Goal: Information Seeking & Learning: Learn about a topic

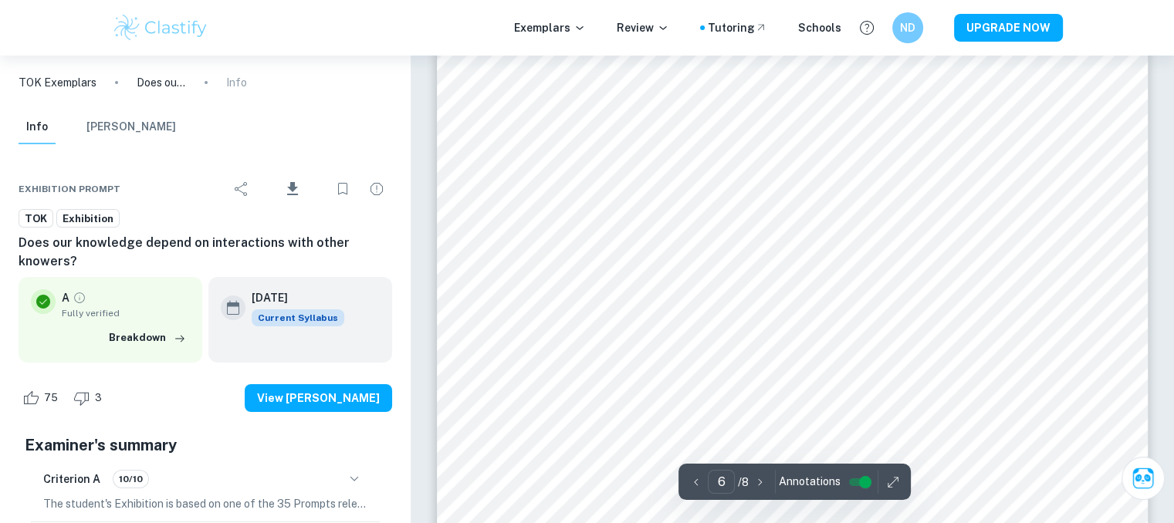
scroll to position [5543, 0]
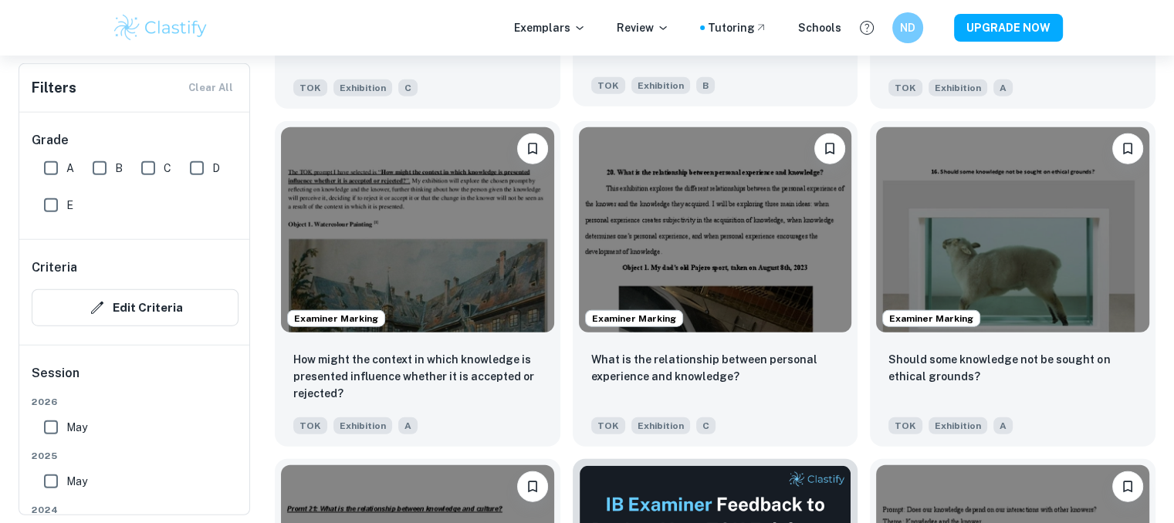
scroll to position [3798, 0]
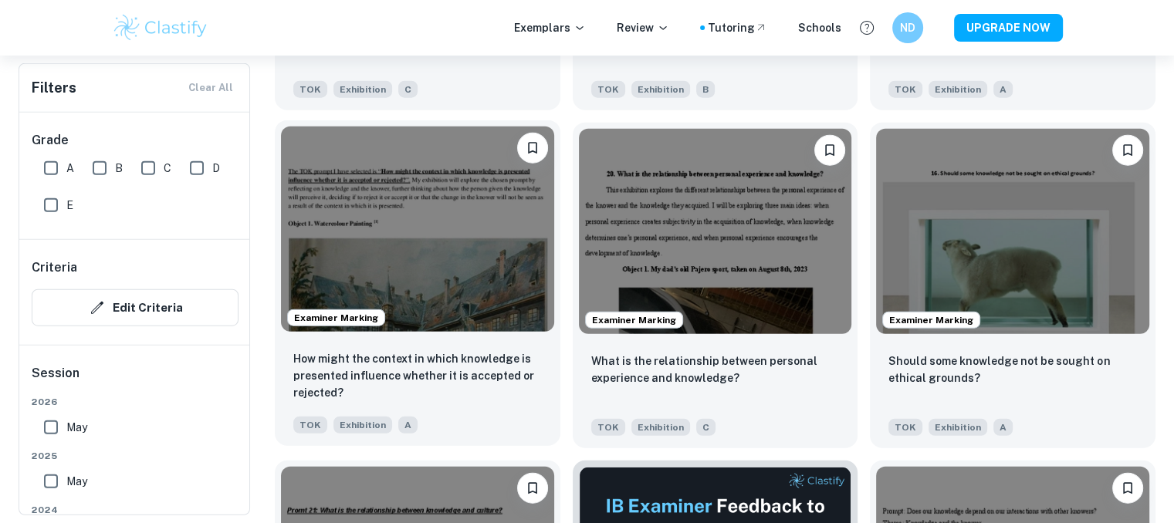
click at [492, 266] on img at bounding box center [417, 229] width 273 height 205
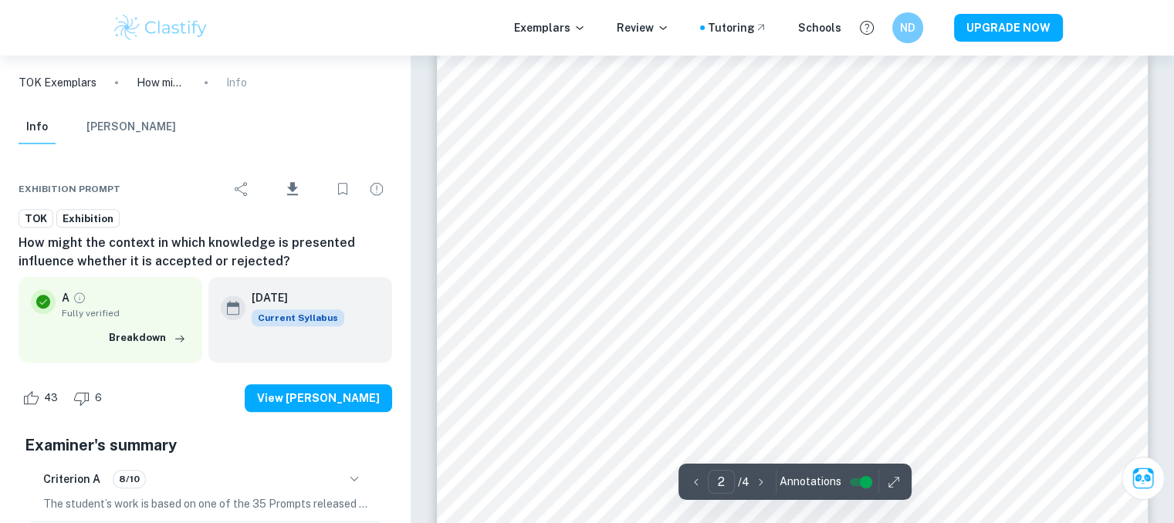
scroll to position [1159, 0]
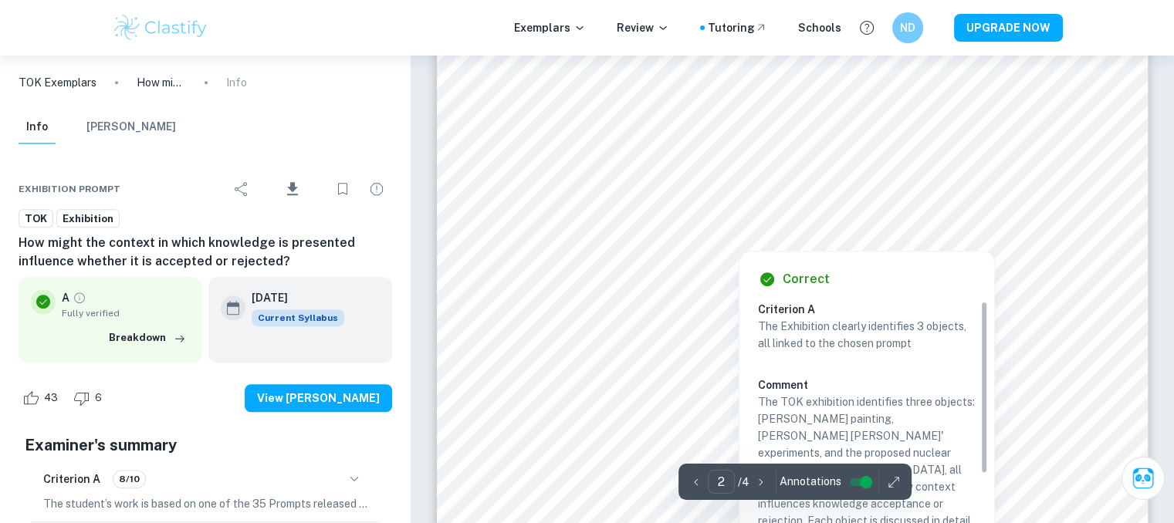
type input "1"
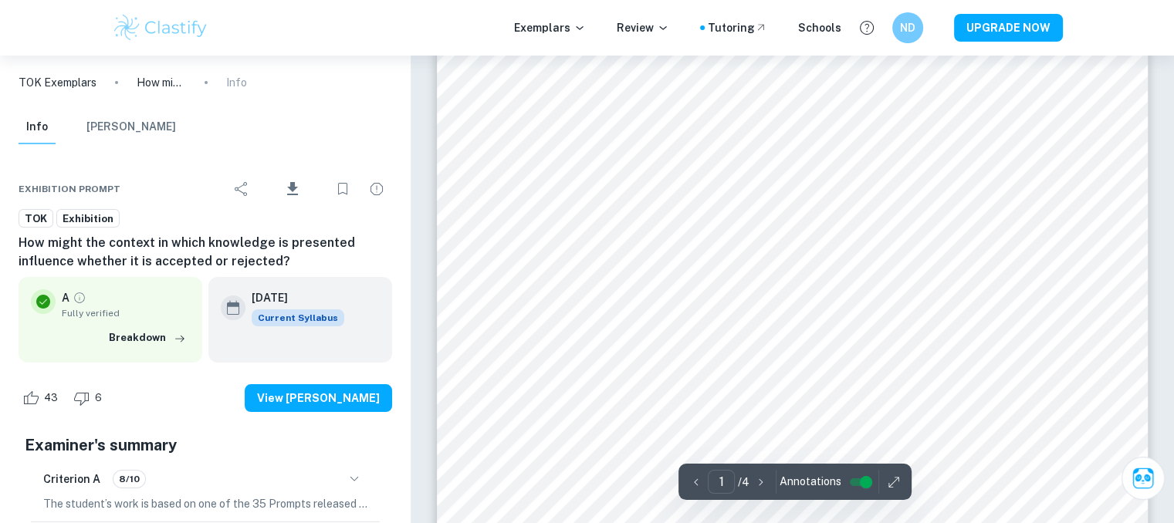
scroll to position [0, 0]
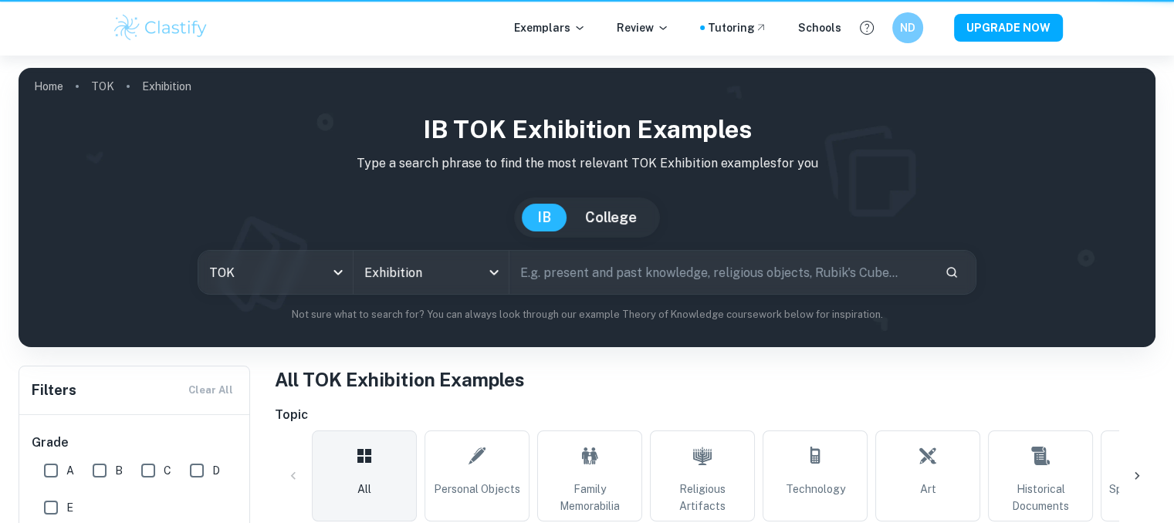
scroll to position [3798, 0]
